Goal: Navigation & Orientation: Go to known website

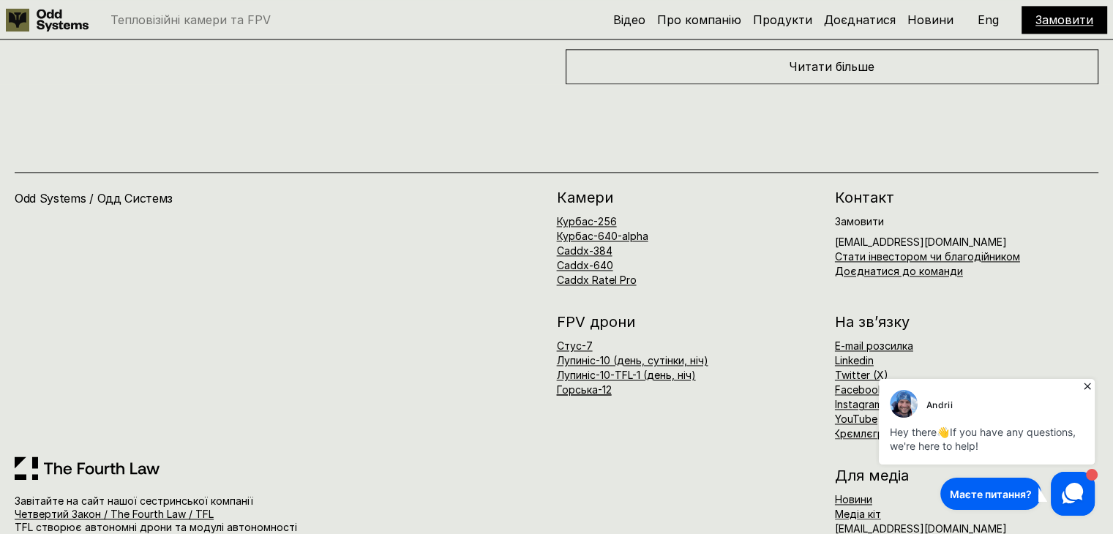
scroll to position [7690, 0]
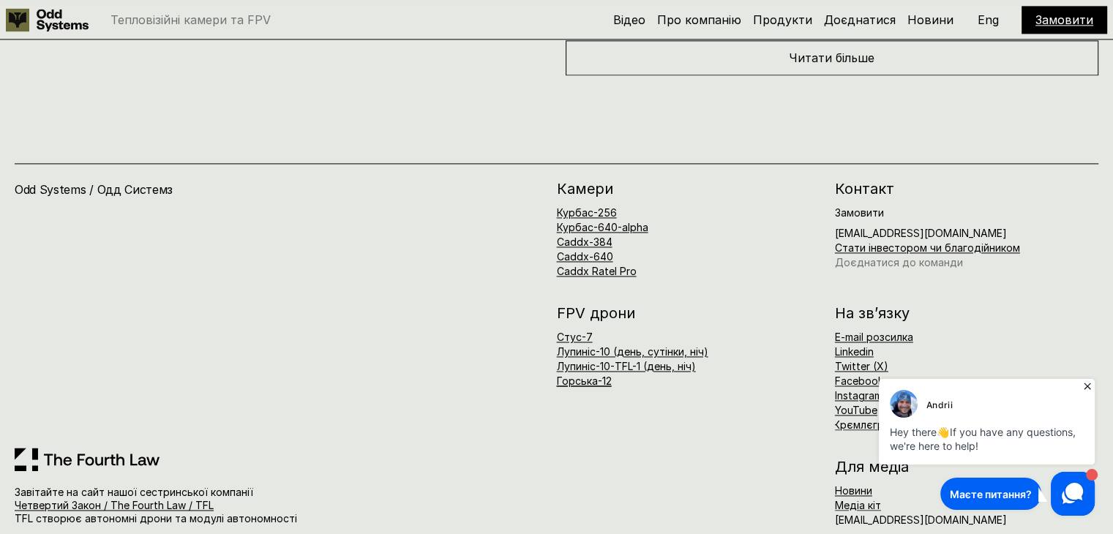
click at [865, 256] on link "Доєднатися до команди" at bounding box center [899, 262] width 128 height 12
click at [906, 406] on img at bounding box center [904, 404] width 28 height 28
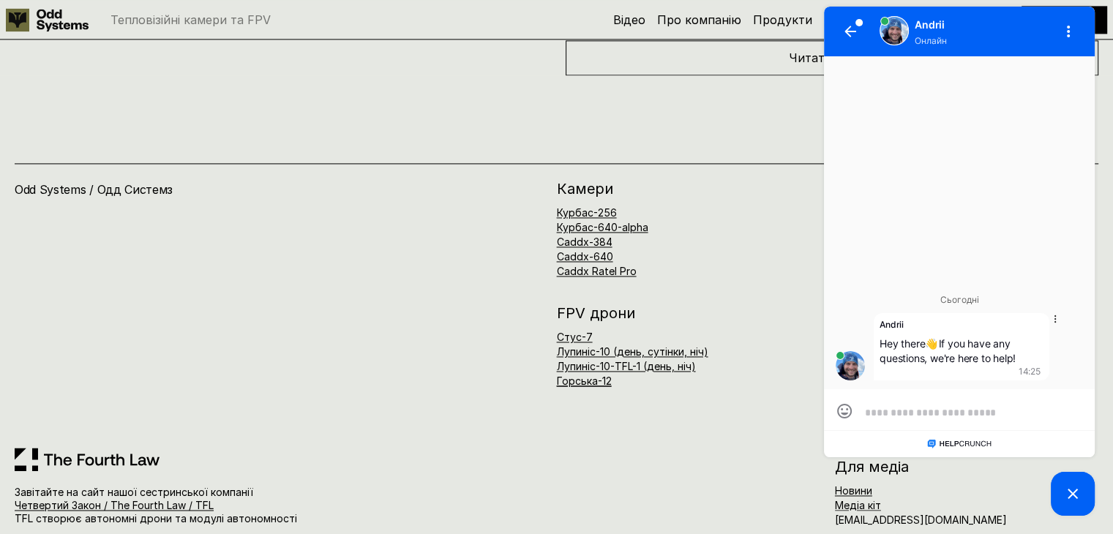
scroll to position [0, 0]
click at [894, 39] on img at bounding box center [894, 31] width 28 height 28
click at [407, 337] on div "Odd Systems / Одд Системз" at bounding box center [286, 314] width 542 height 266
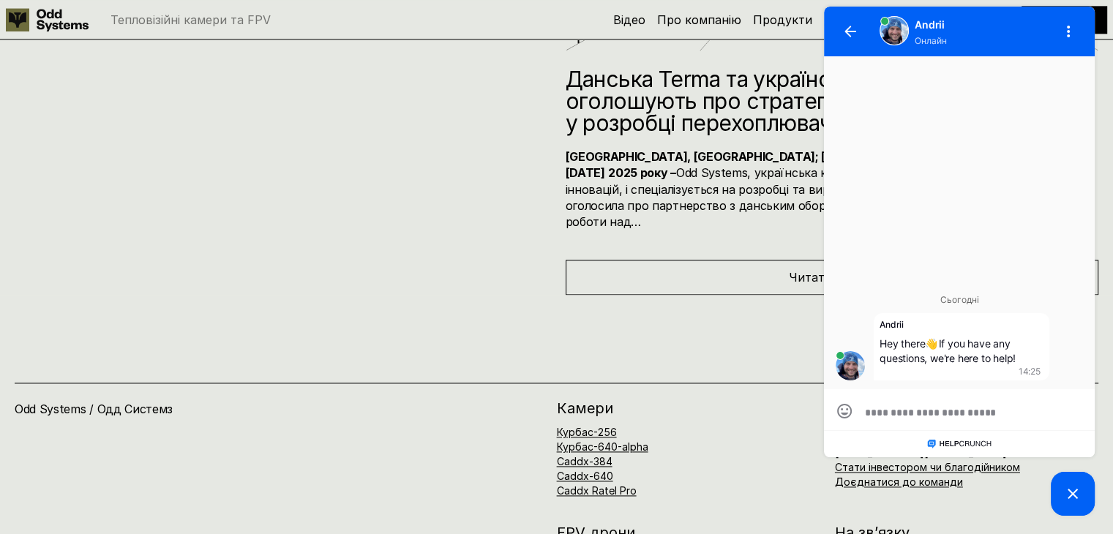
scroll to position [7690, 0]
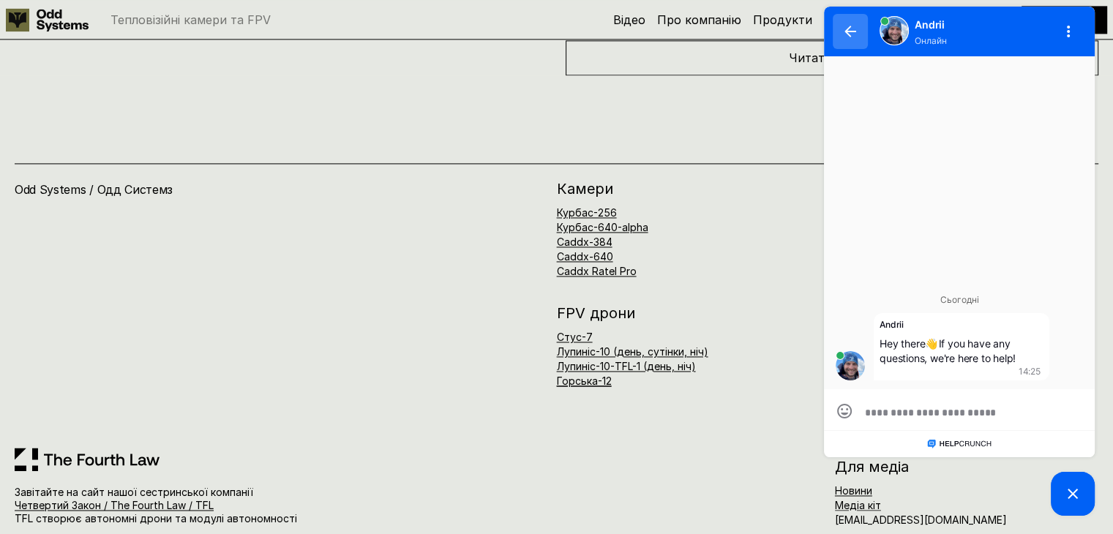
click at [849, 28] on icon "button" at bounding box center [850, 31] width 12 height 11
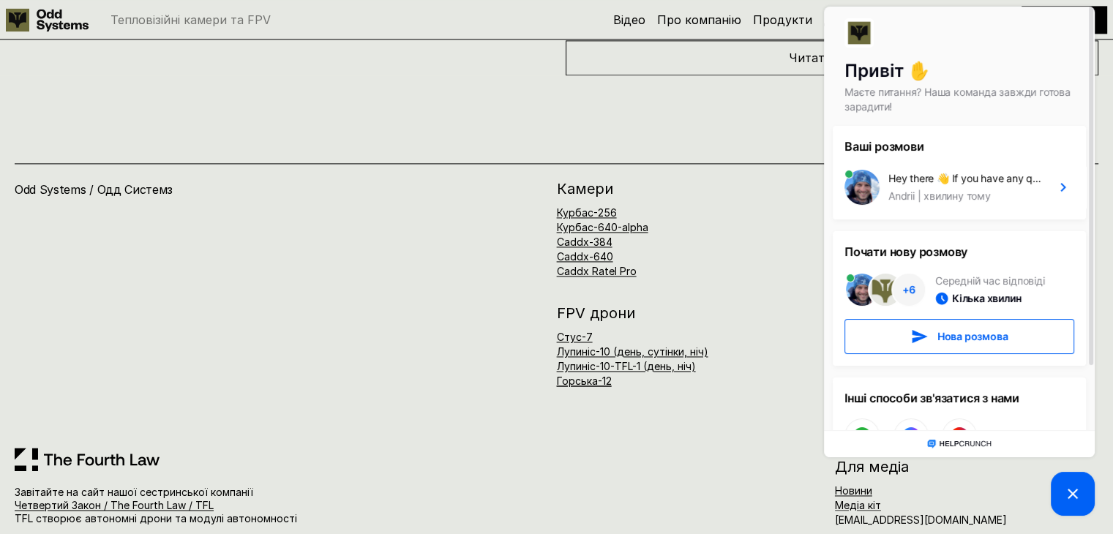
scroll to position [47, 0]
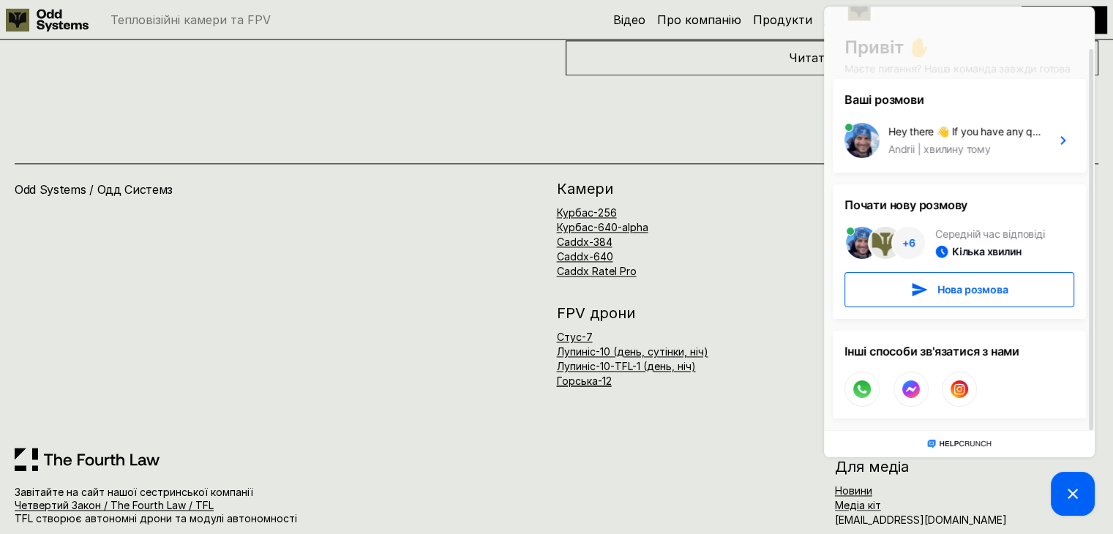
click at [767, 181] on div "[PERSON_NAME]-256 Курбас-640-alpha Caddx-384 Caddx-640 Caddx Ratel Pro" at bounding box center [688, 228] width 263 height 95
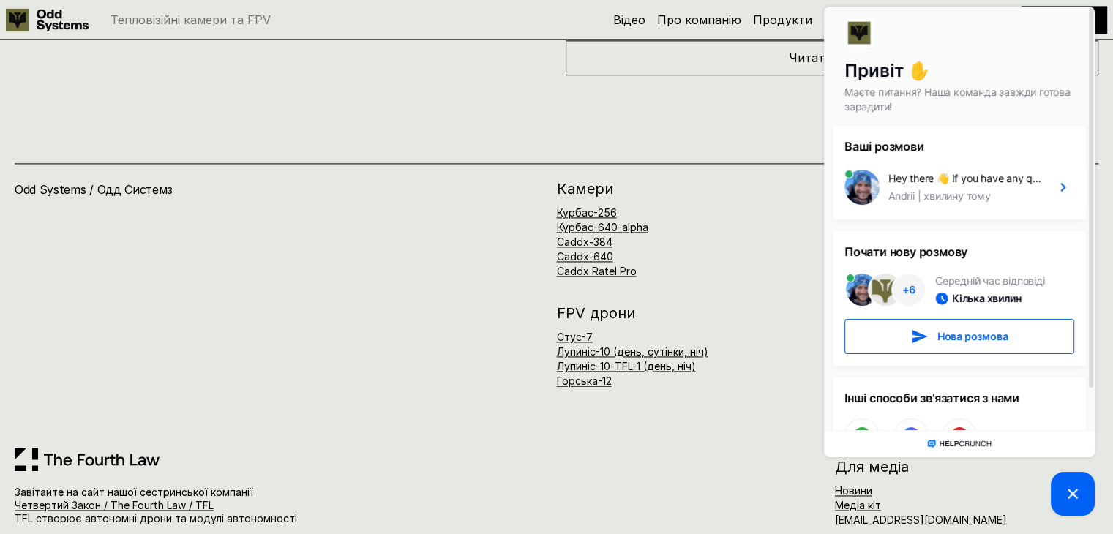
scroll to position [7324, 0]
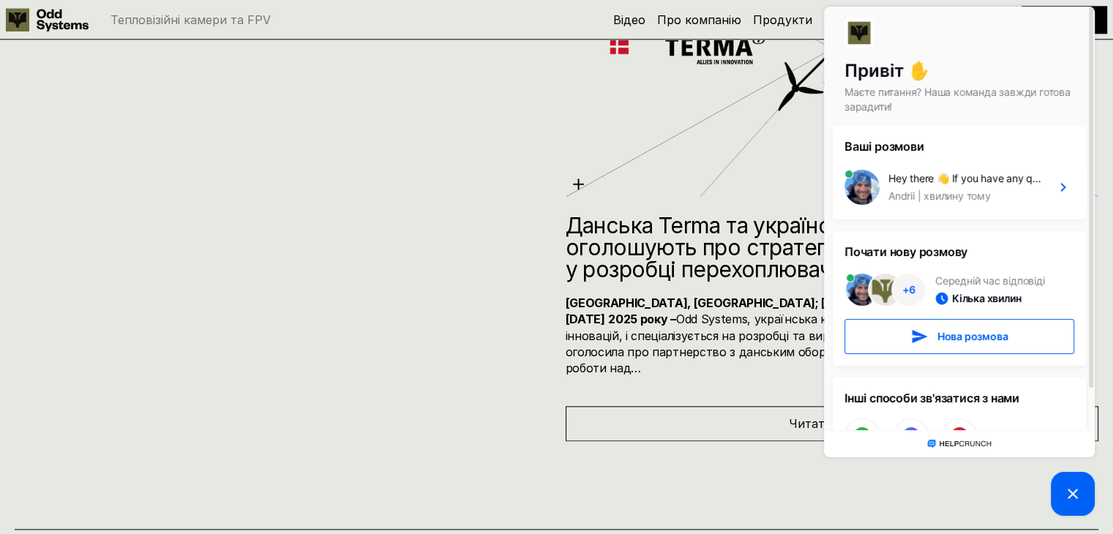
click at [1078, 500] on icon at bounding box center [1073, 494] width 18 height 18
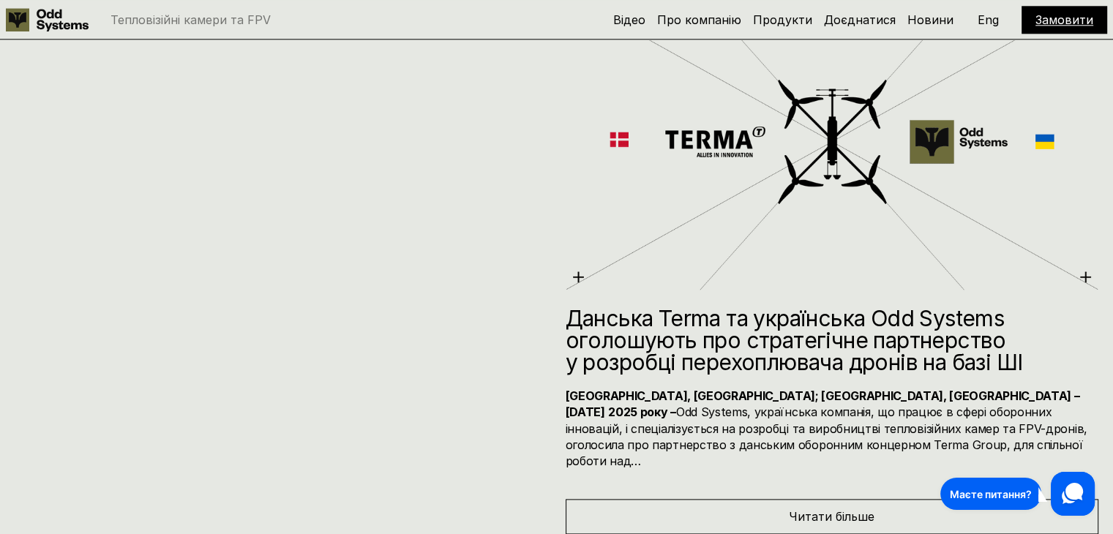
scroll to position [7178, 0]
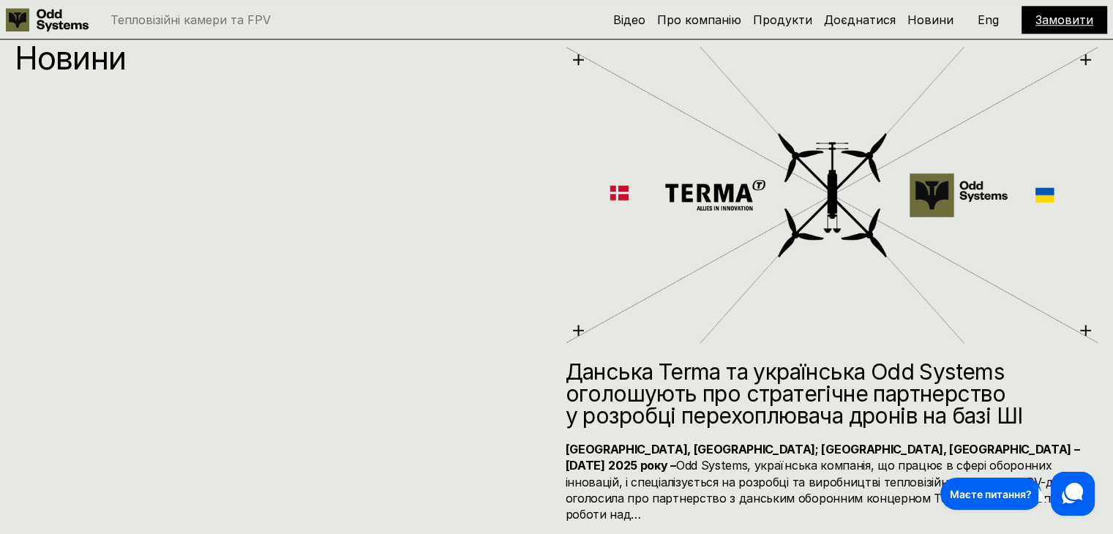
click at [985, 19] on p "Eng" at bounding box center [987, 20] width 21 height 12
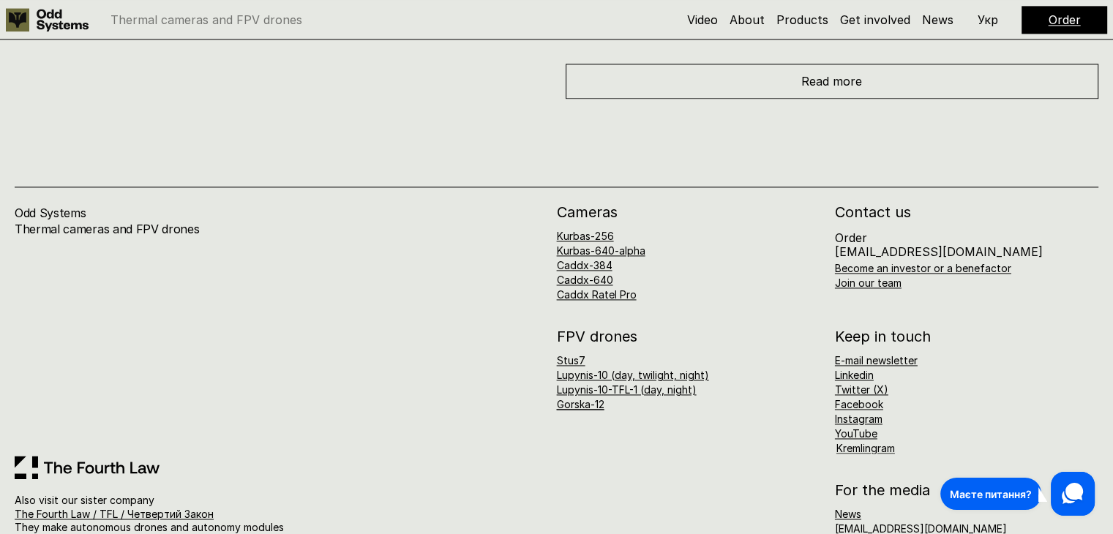
scroll to position [7652, 0]
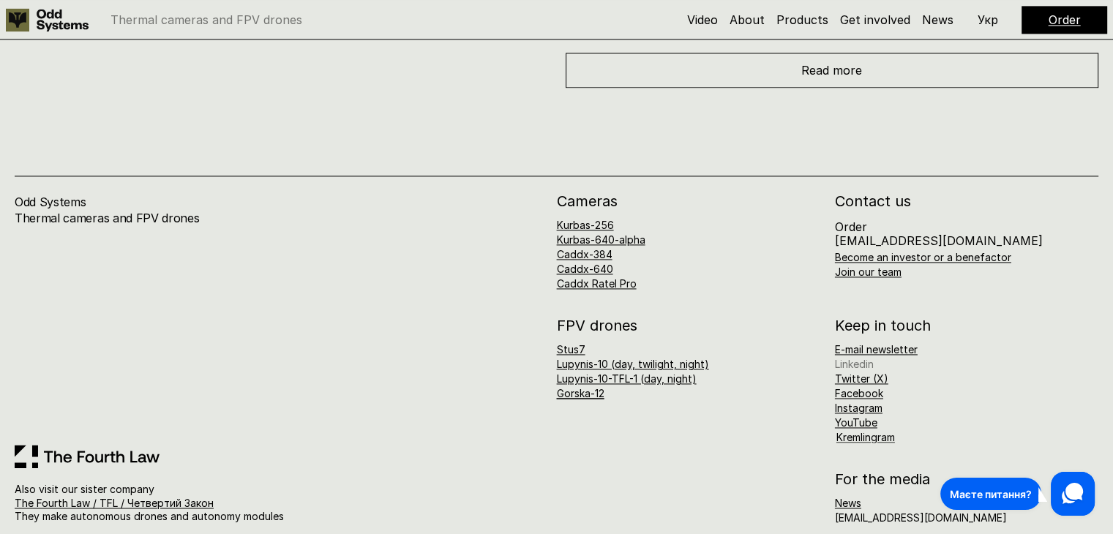
click at [860, 358] on link "Linkedin" at bounding box center [854, 364] width 39 height 12
